Goal: Navigation & Orientation: Find specific page/section

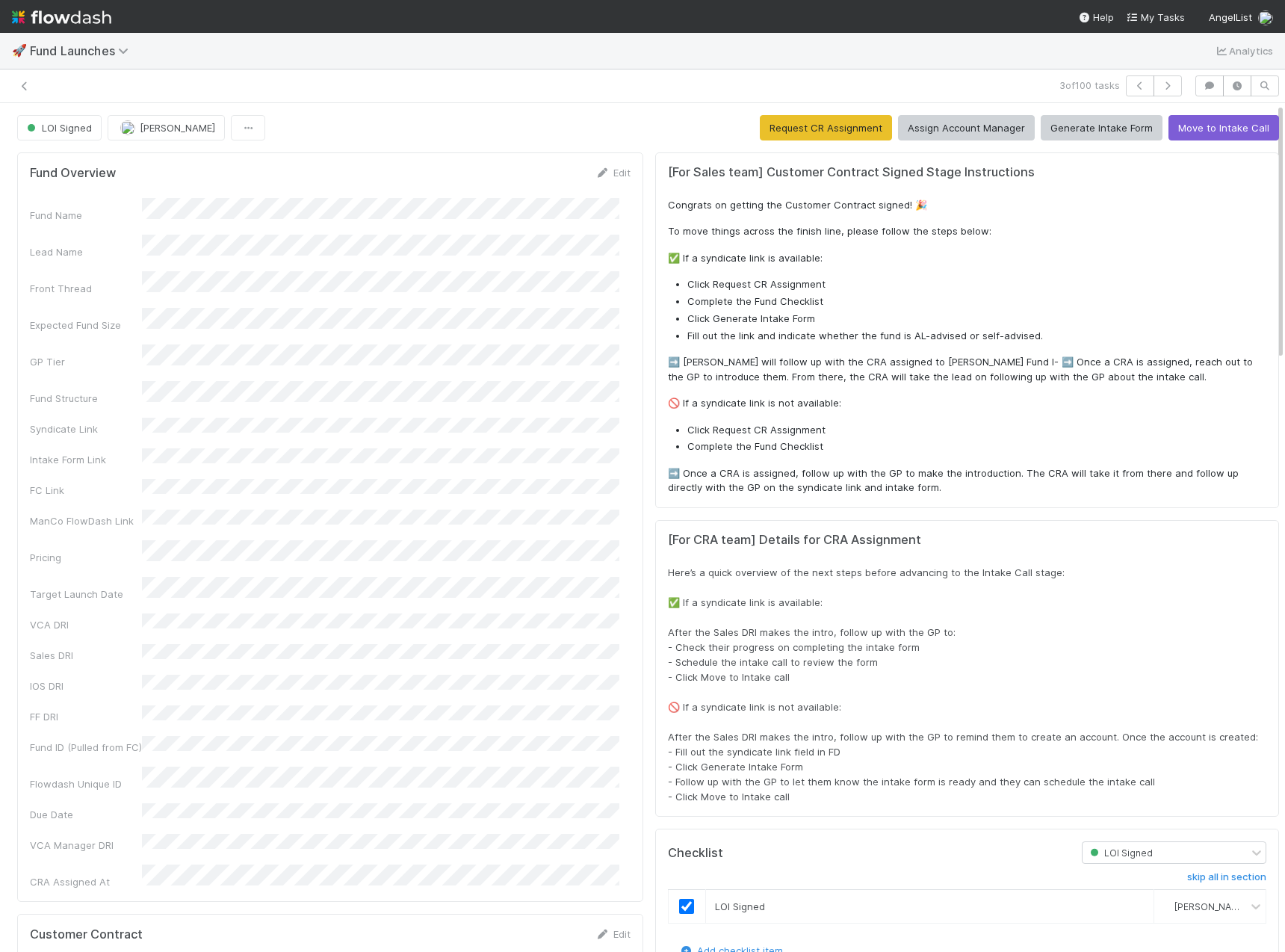
click at [92, 27] on img at bounding box center [62, 17] width 99 height 25
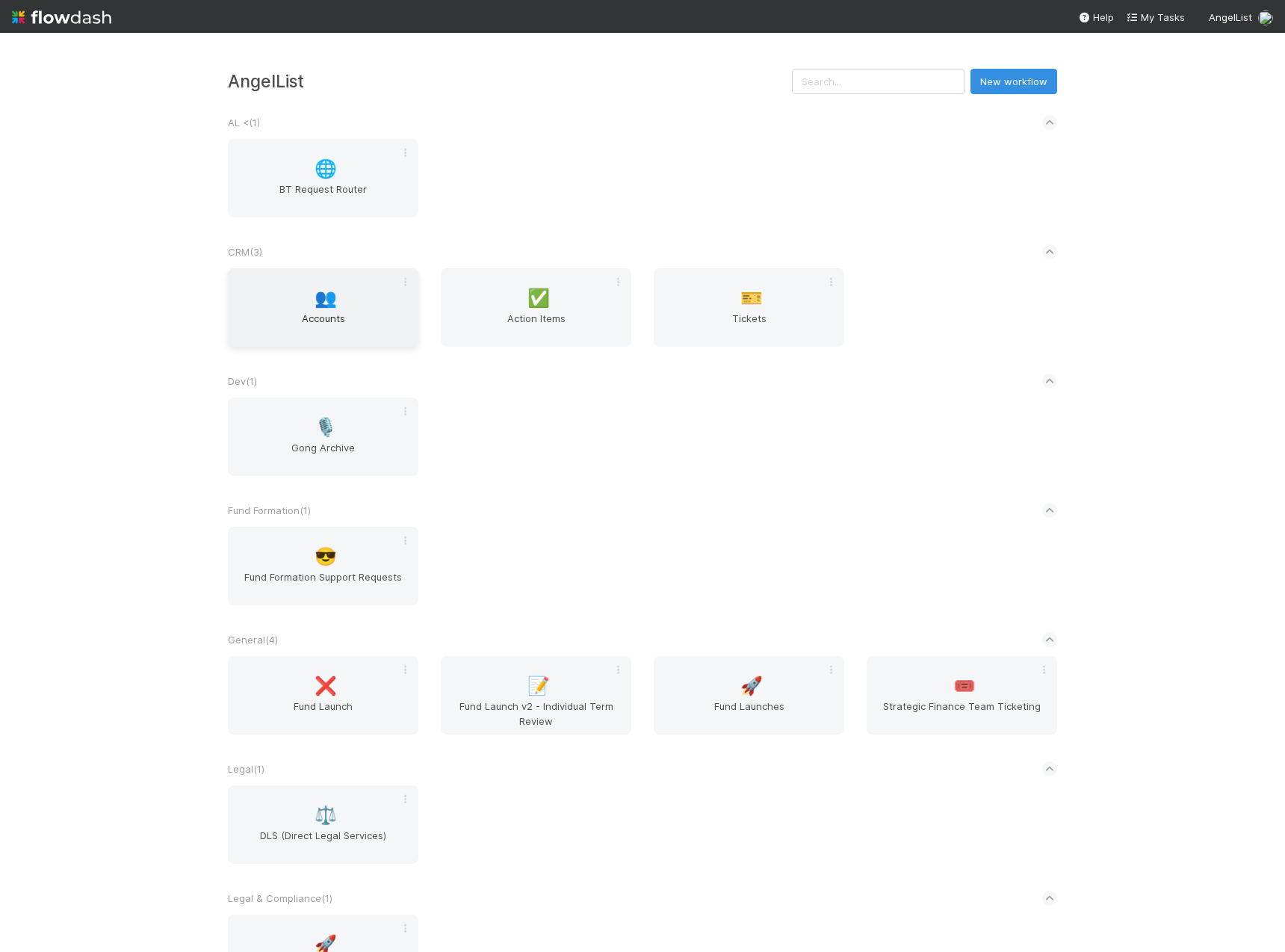
click at [314, 307] on span "👥" at bounding box center [325, 297] width 23 height 20
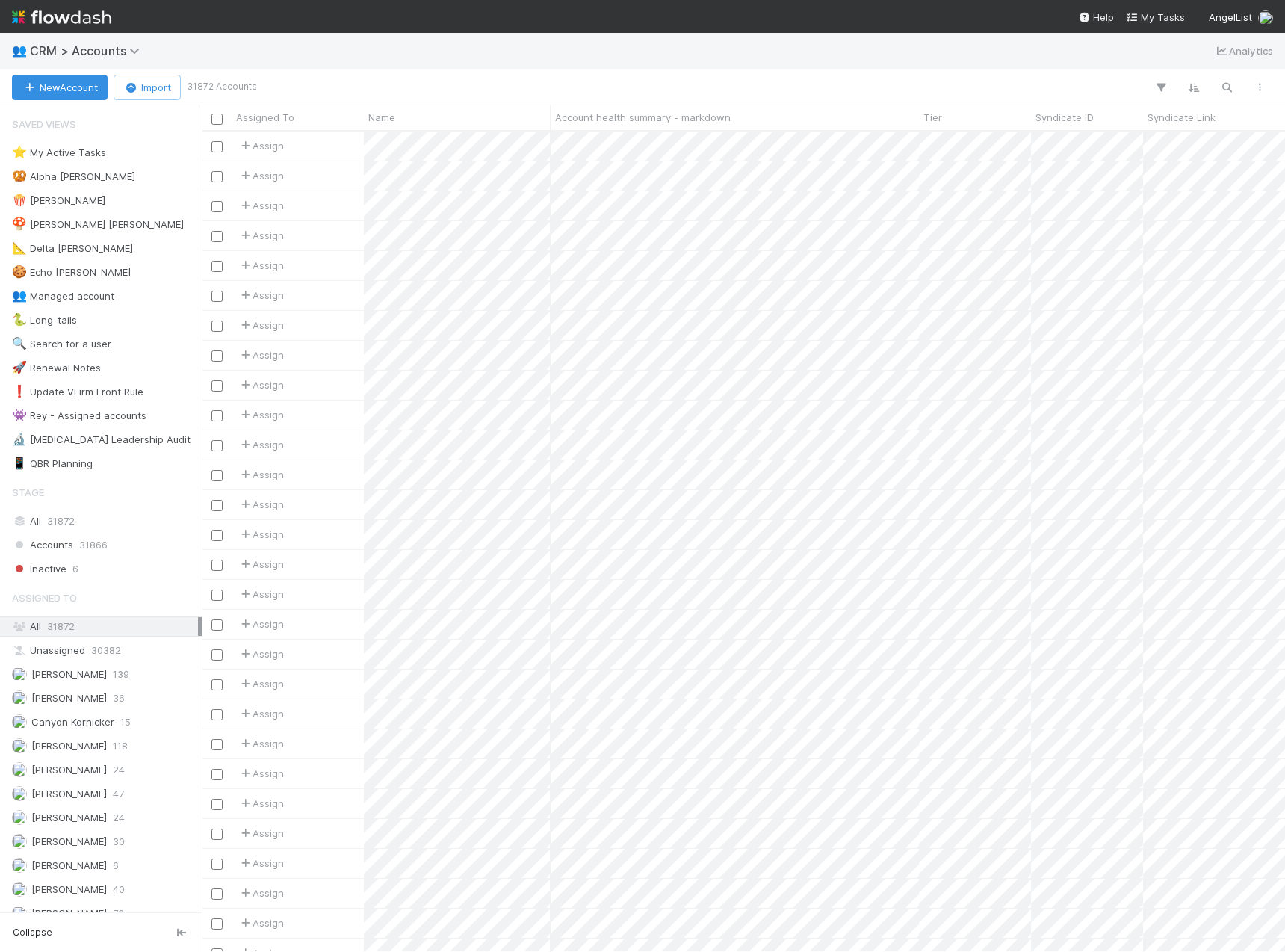
scroll to position [808, 1072]
click at [603, 42] on div "👥 CRM > Accounts Analytics" at bounding box center [642, 51] width 1285 height 36
click at [69, 17] on img at bounding box center [62, 17] width 99 height 25
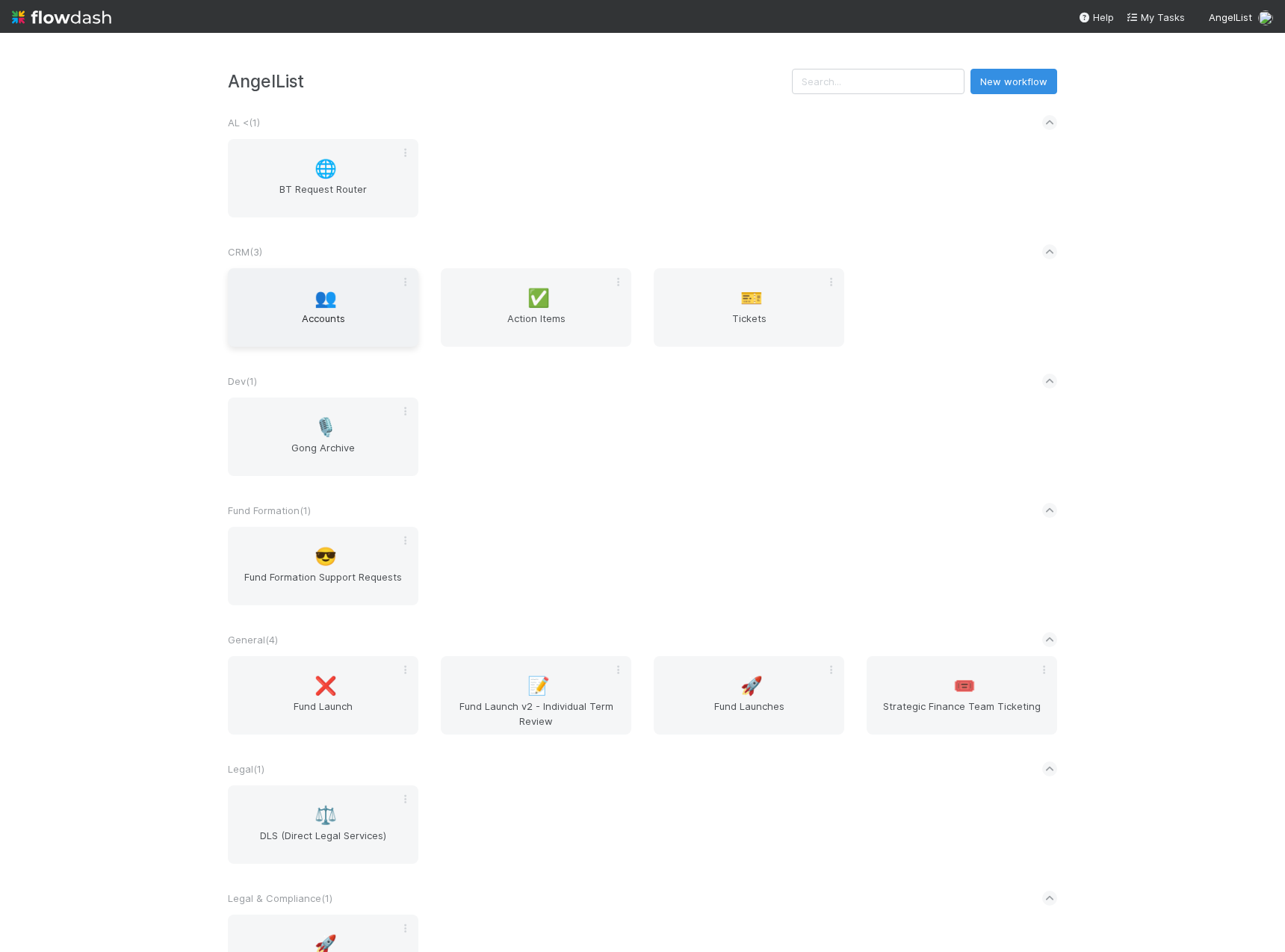
click at [317, 310] on div "👥 Accounts" at bounding box center [323, 308] width 190 height 79
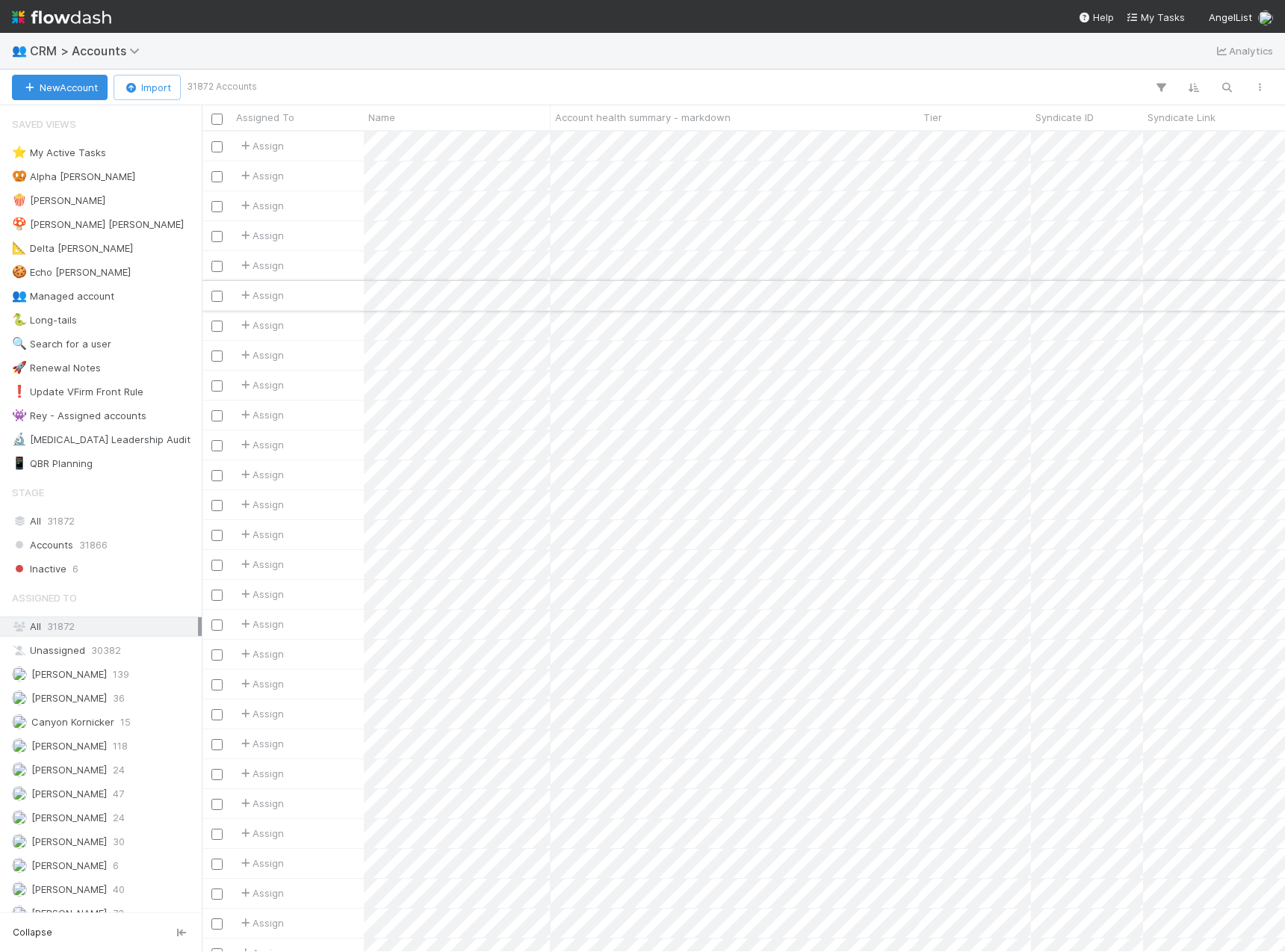
scroll to position [808, 1072]
